Goal: Information Seeking & Learning: Check status

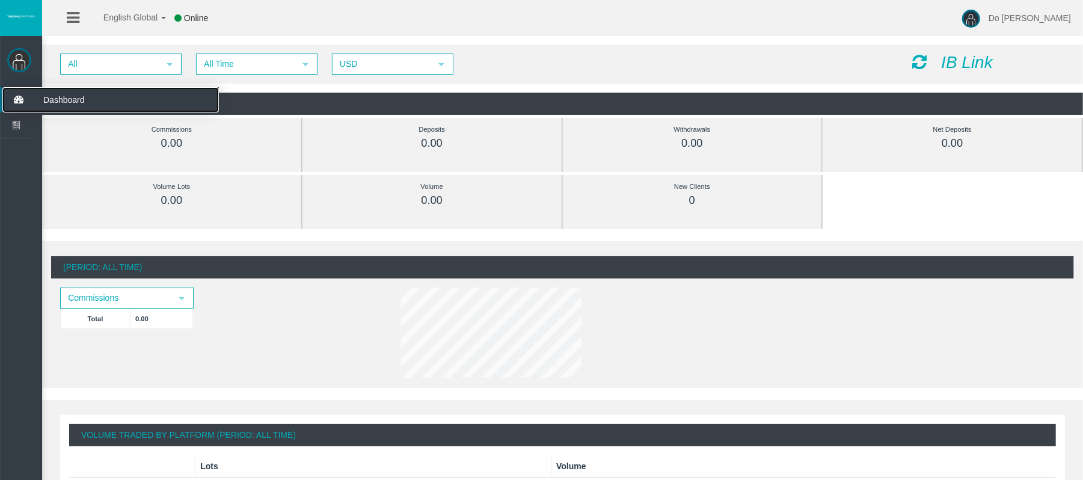
click at [23, 105] on icon at bounding box center [18, 99] width 32 height 25
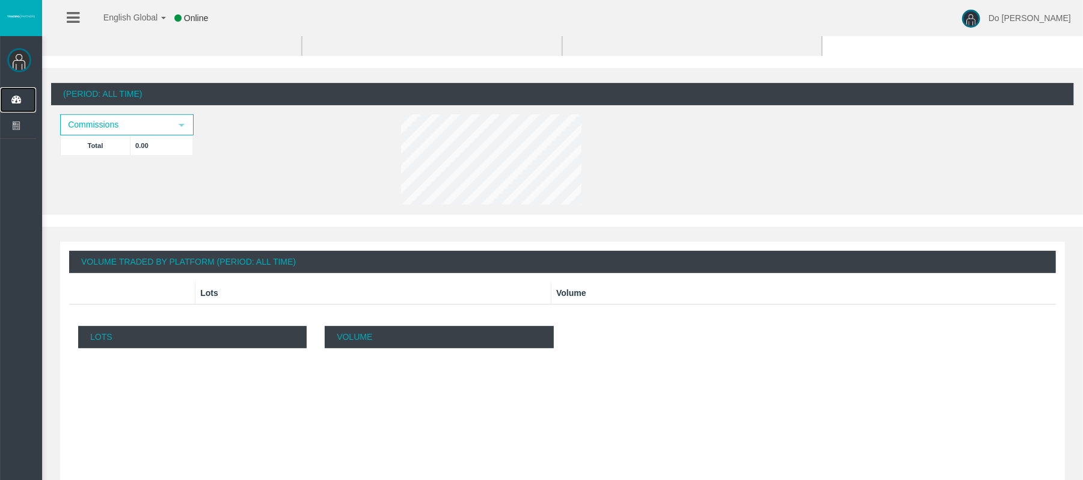
scroll to position [80, 0]
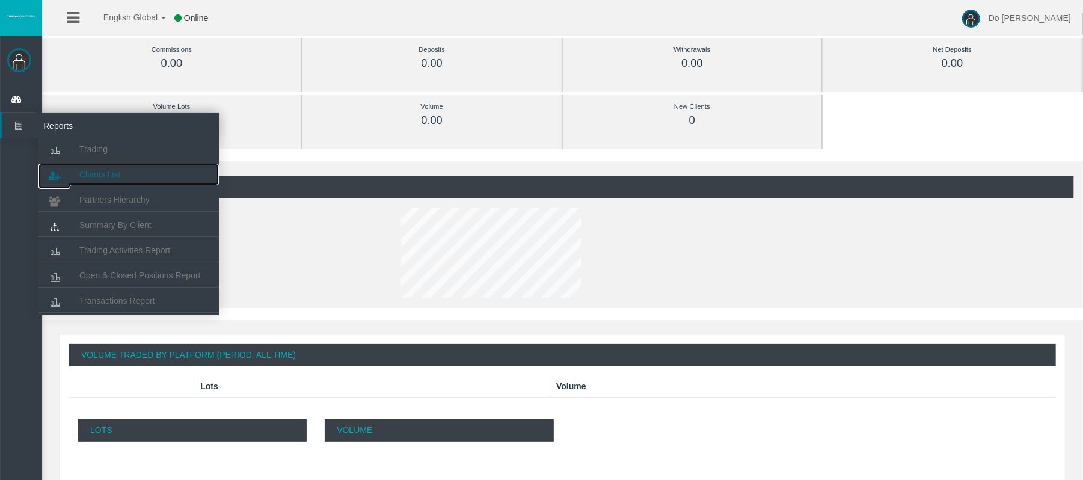
click at [155, 178] on link "Clients List" at bounding box center [128, 175] width 180 height 22
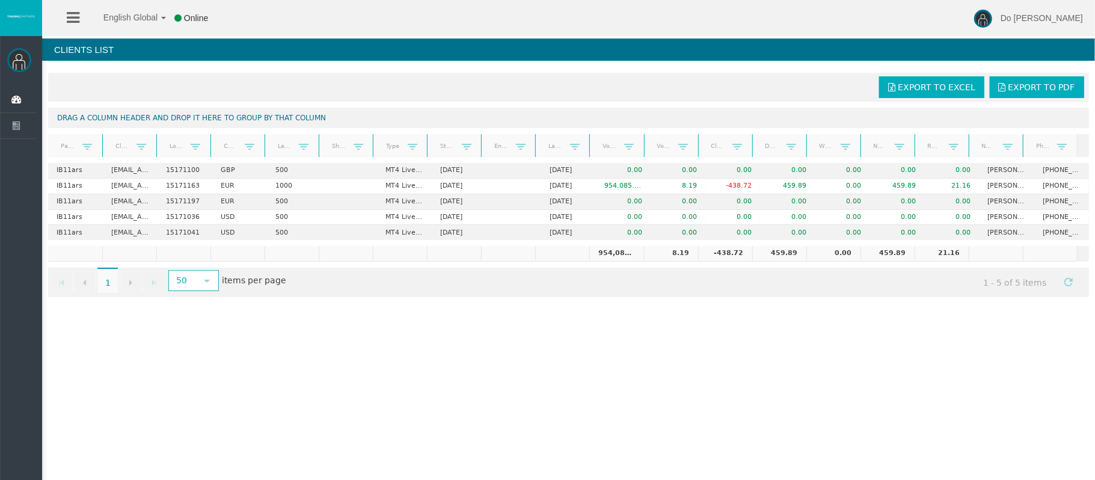
click at [279, 148] on link "Leverage" at bounding box center [285, 146] width 29 height 16
click at [279, 148] on link "Leverage" at bounding box center [285, 146] width 29 height 17
click at [299, 149] on span at bounding box center [304, 147] width 10 height 10
click at [521, 301] on div "Export to Excel Export to PDF Drag a column header and drop it here to group by…" at bounding box center [568, 185] width 1053 height 236
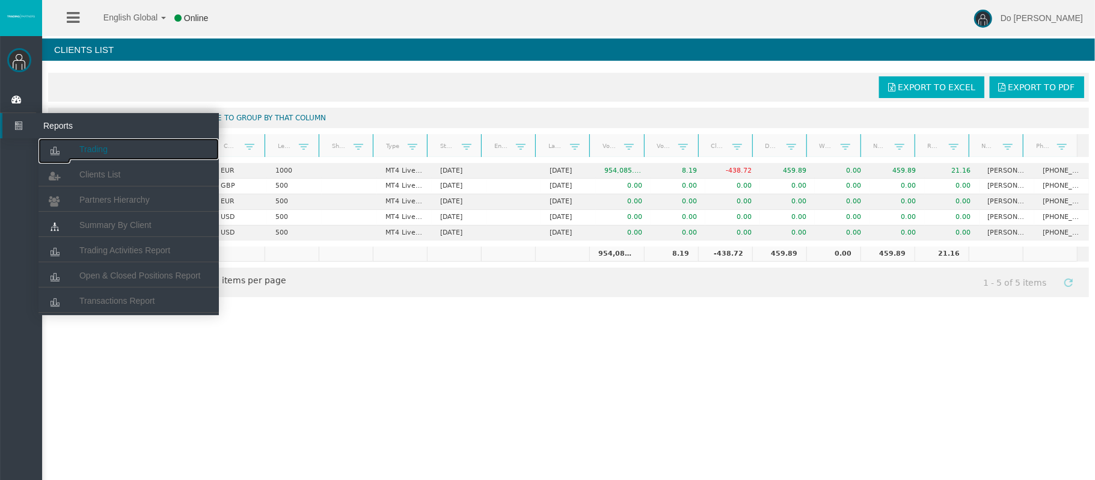
click at [92, 155] on link "Trading" at bounding box center [128, 149] width 180 height 22
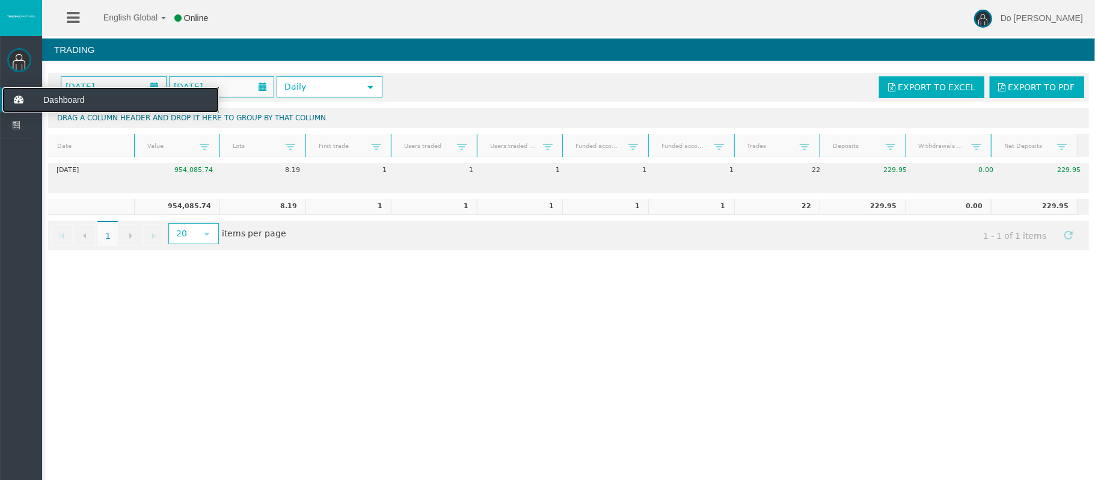
click at [25, 102] on icon at bounding box center [18, 99] width 32 height 25
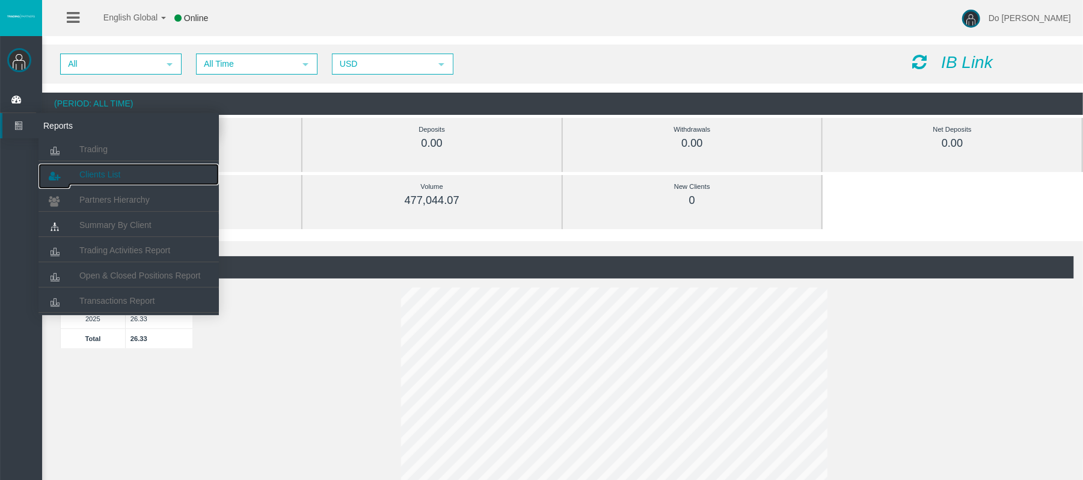
click at [99, 174] on span "Clients List" at bounding box center [99, 175] width 41 height 10
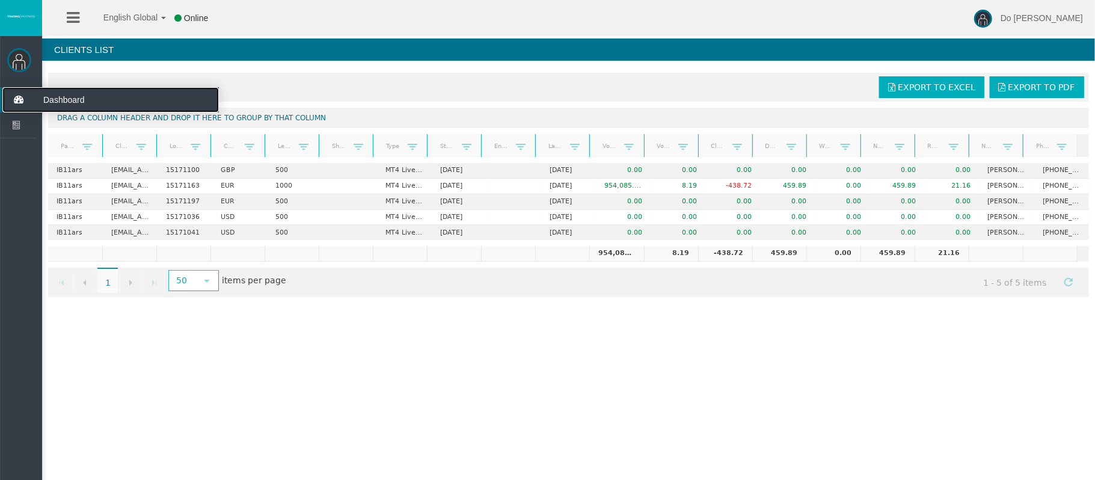
click at [73, 107] on span "Dashboard" at bounding box center [93, 99] width 118 height 25
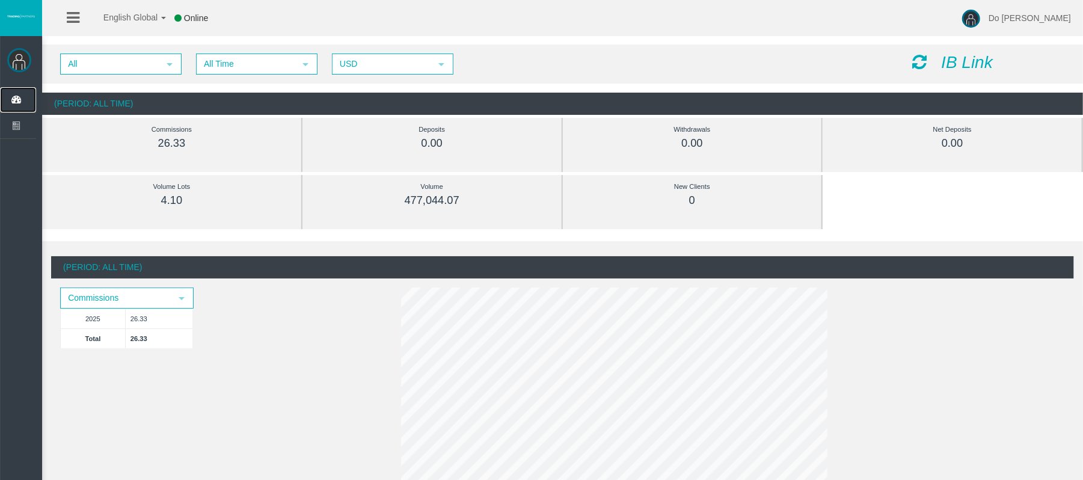
scroll to position [80, 0]
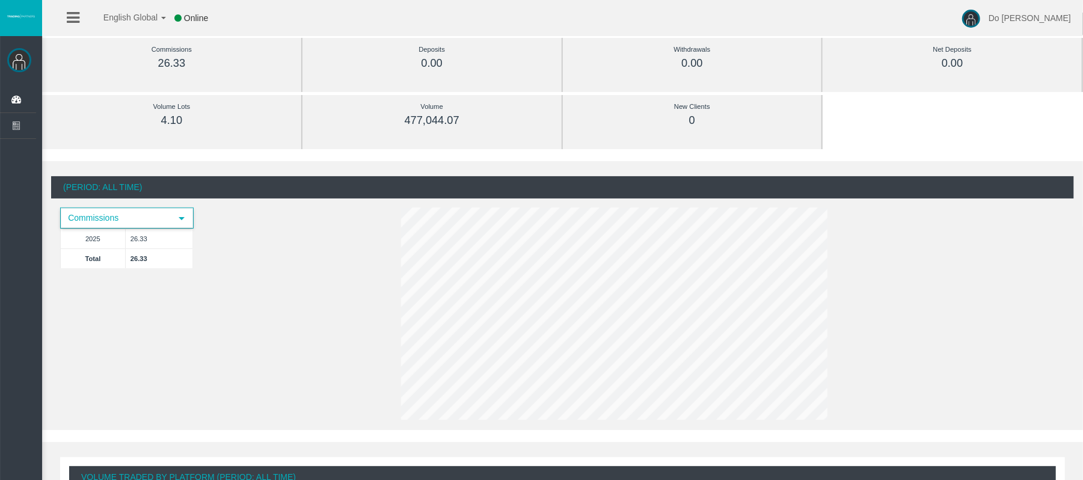
click at [135, 218] on span "Commissions" at bounding box center [115, 218] width 109 height 19
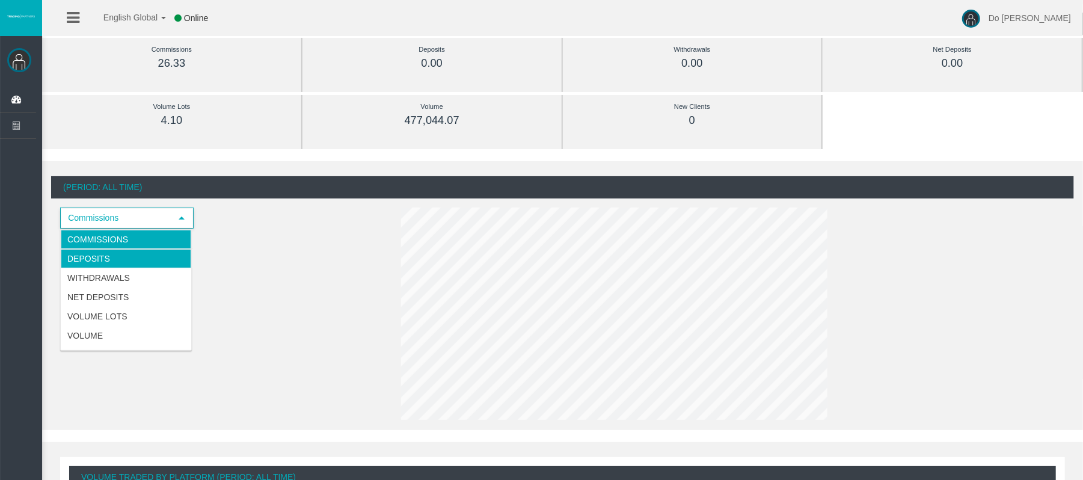
click at [111, 258] on li "Deposits" at bounding box center [126, 258] width 130 height 19
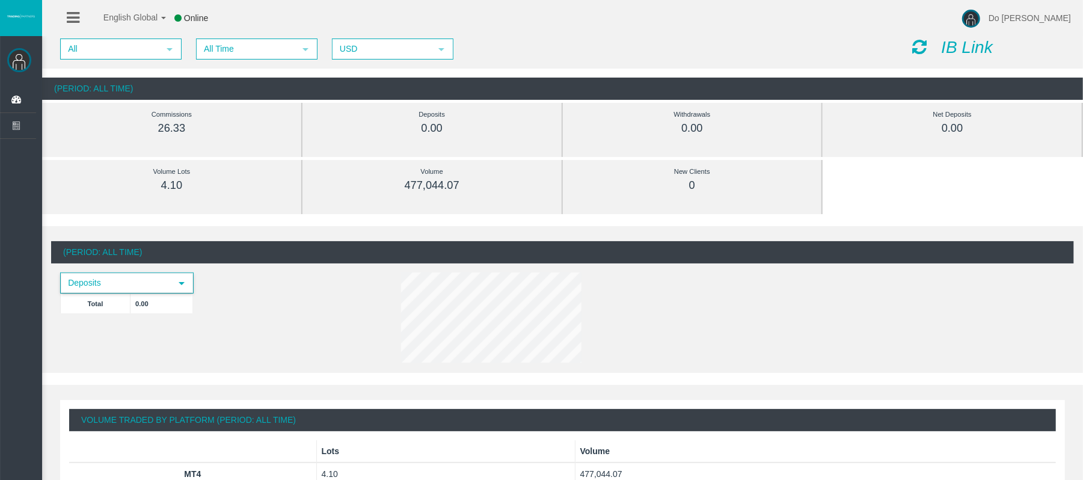
scroll to position [13, 0]
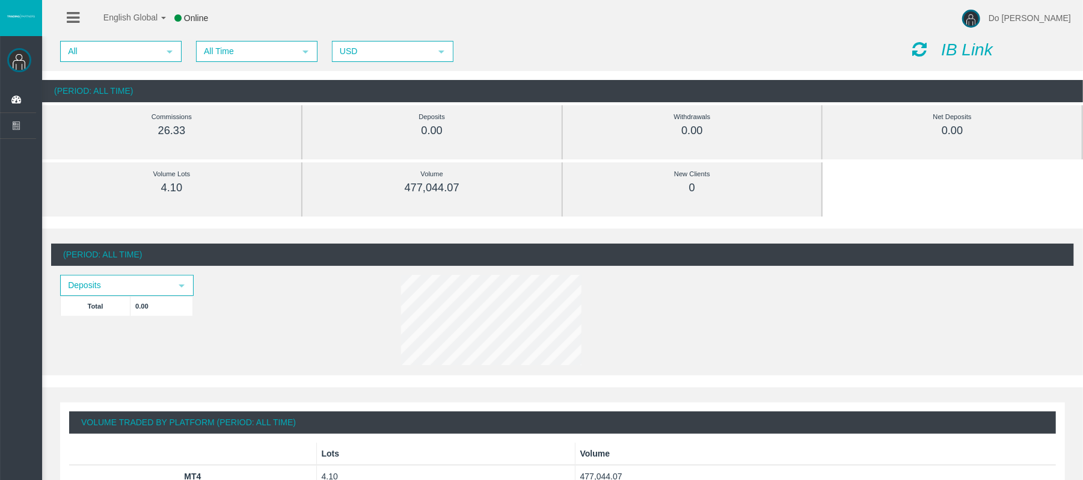
click at [177, 274] on div "(Period: All Time) Deposits select Total 0.00" at bounding box center [562, 307] width 1023 height 126
click at [174, 277] on span "select" at bounding box center [182, 285] width 22 height 19
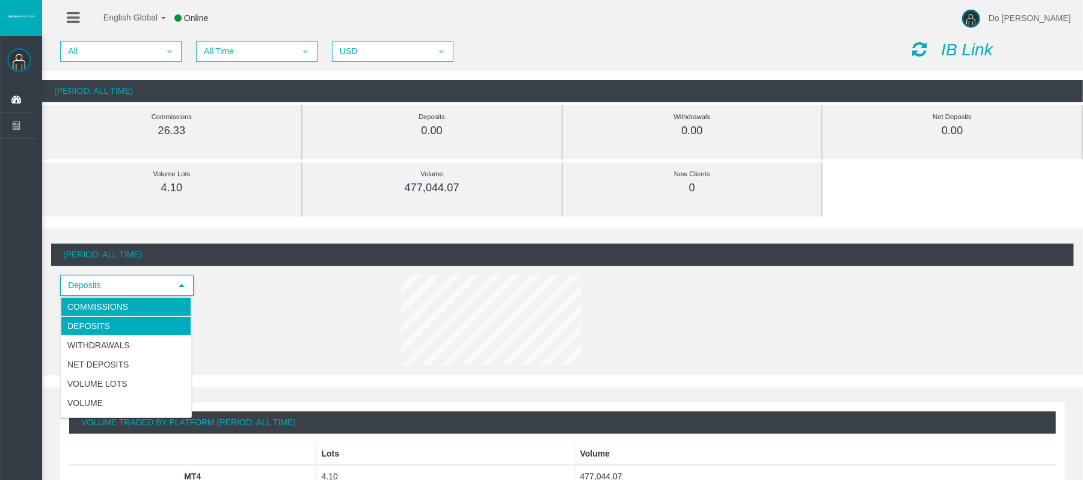
click at [148, 304] on li "Commissions" at bounding box center [126, 306] width 130 height 19
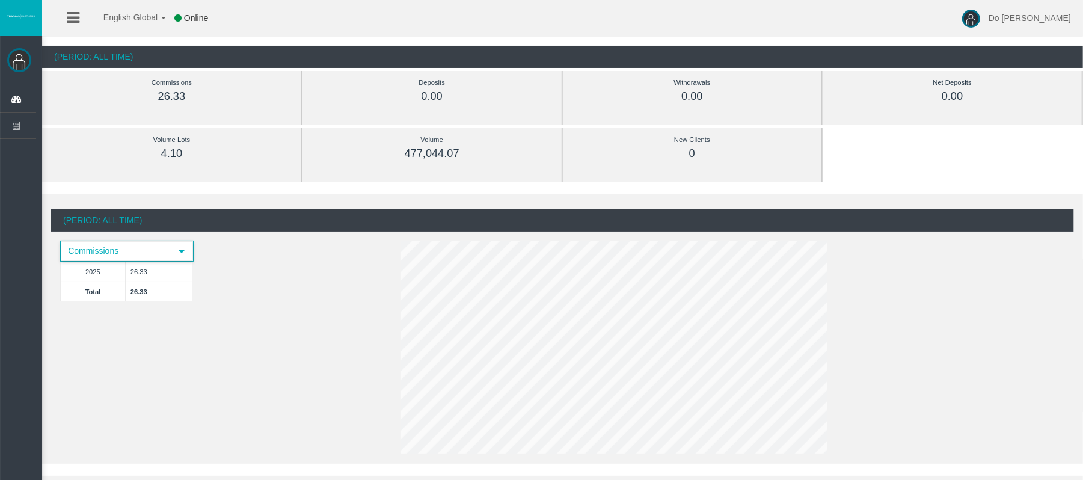
scroll to position [0, 0]
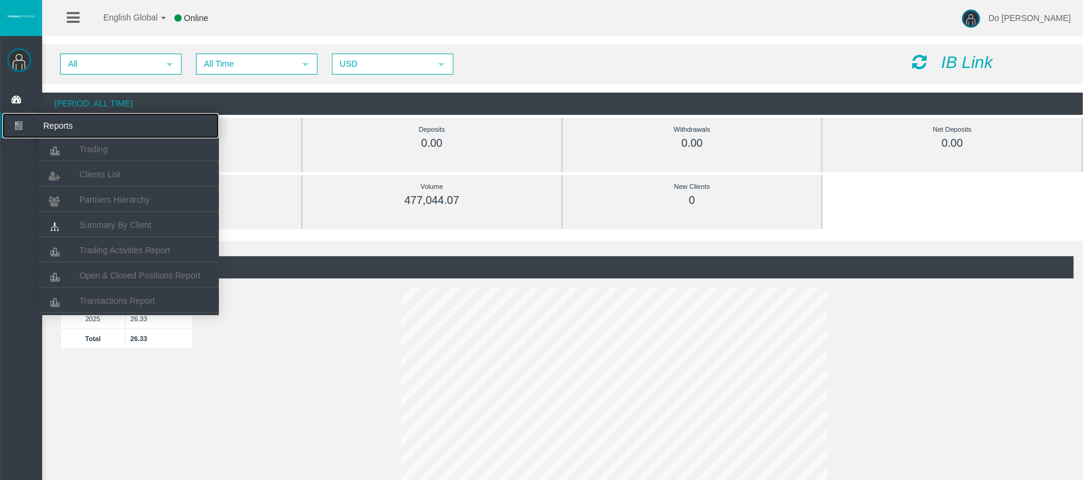
click at [17, 128] on icon at bounding box center [18, 125] width 32 height 25
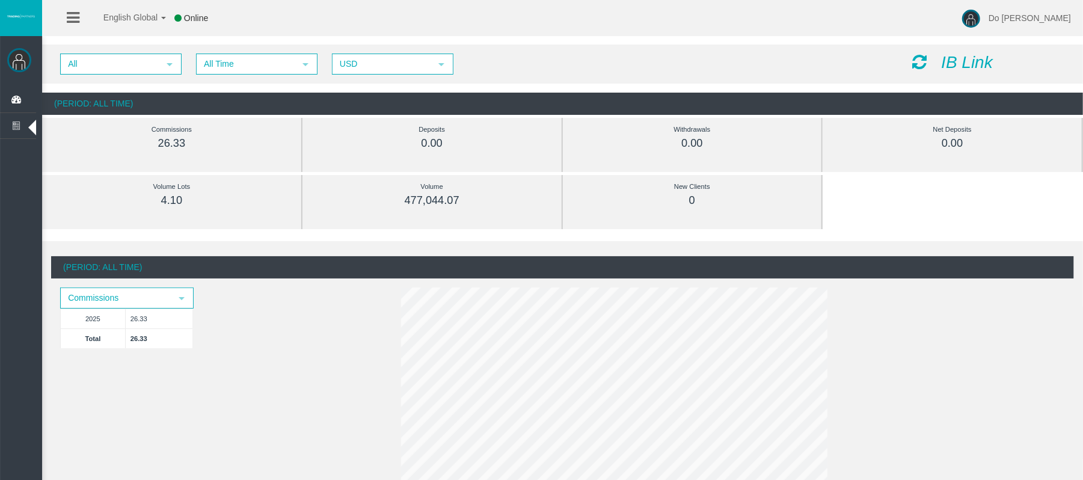
click at [76, 17] on icon at bounding box center [73, 17] width 13 height 15
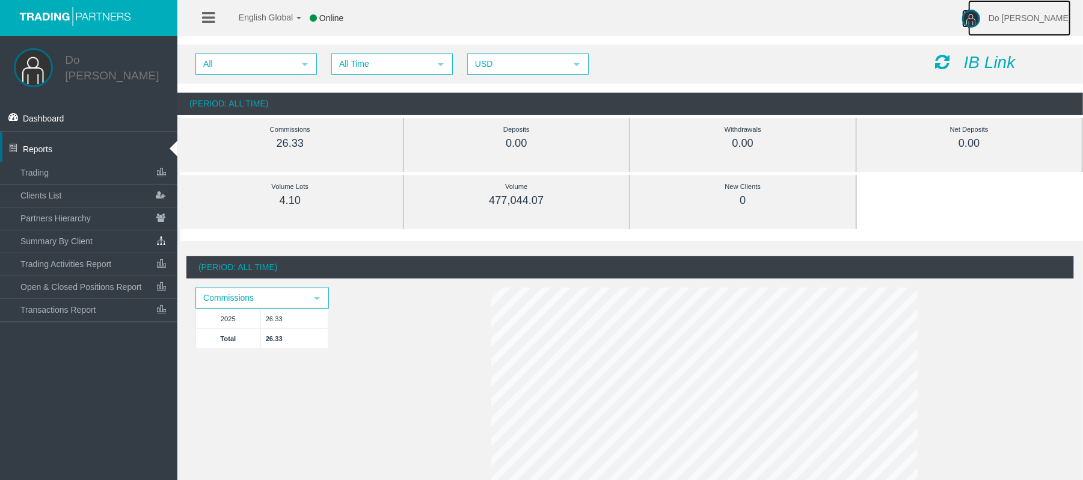
click at [1059, 12] on link "Do [PERSON_NAME]" at bounding box center [1019, 18] width 103 height 36
